Goal: Task Accomplishment & Management: Complete application form

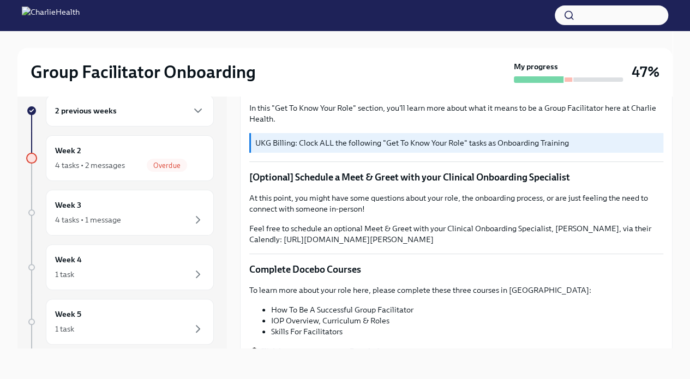
scroll to position [152, 0]
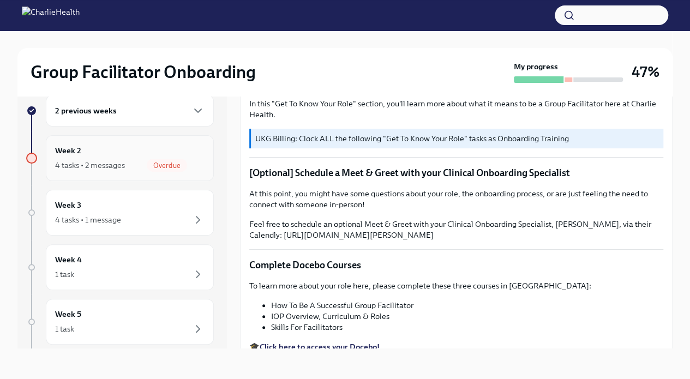
click at [131, 162] on div "4 tasks • 2 messages Overdue" at bounding box center [129, 165] width 149 height 13
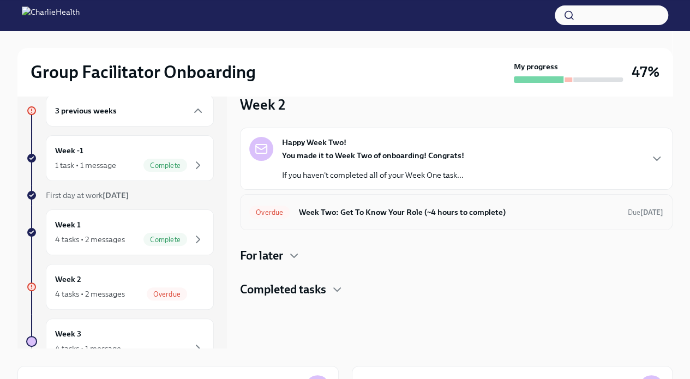
click at [429, 215] on h6 "Week Two: Get To Know Your Role (~4 hours to complete)" at bounding box center [458, 212] width 321 height 12
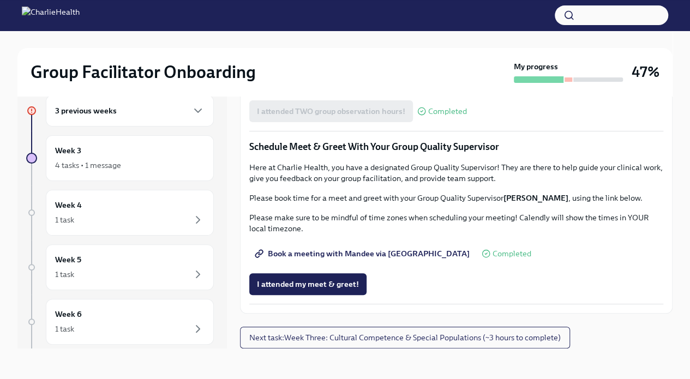
scroll to position [1012, 0]
click at [427, 337] on span "Next task : Week Three: Cultural Competence & Special Populations (~3 hours to …" at bounding box center [405, 337] width 312 height 11
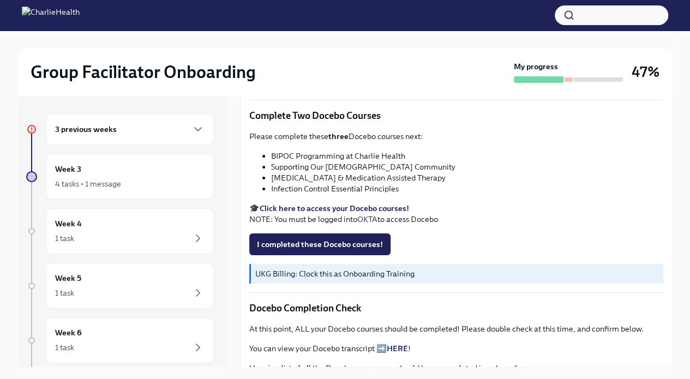
scroll to position [340, 0]
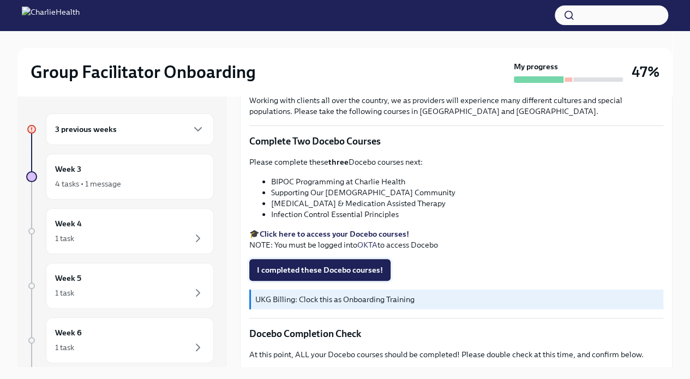
click at [347, 265] on span "I completed these Docebo courses!" at bounding box center [320, 270] width 126 height 11
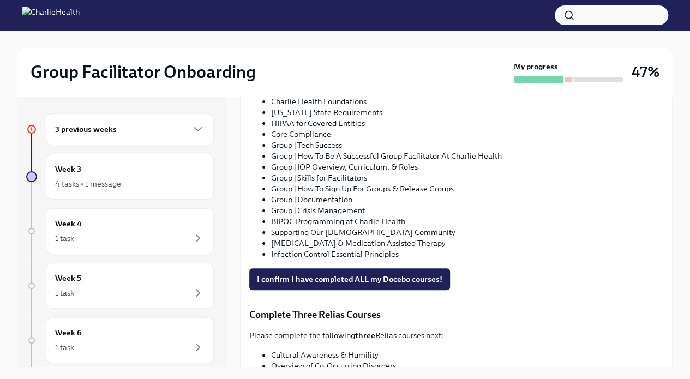
scroll to position [675, 0]
click at [364, 273] on span "I confirm I have completed ALL my Docebo courses!" at bounding box center [350, 278] width 186 height 11
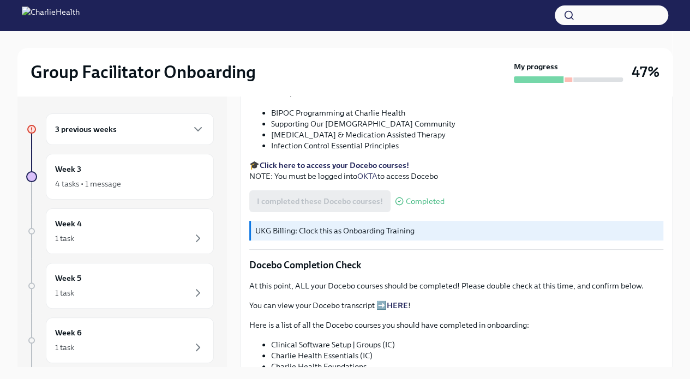
scroll to position [407, 0]
